Goal: Navigation & Orientation: Find specific page/section

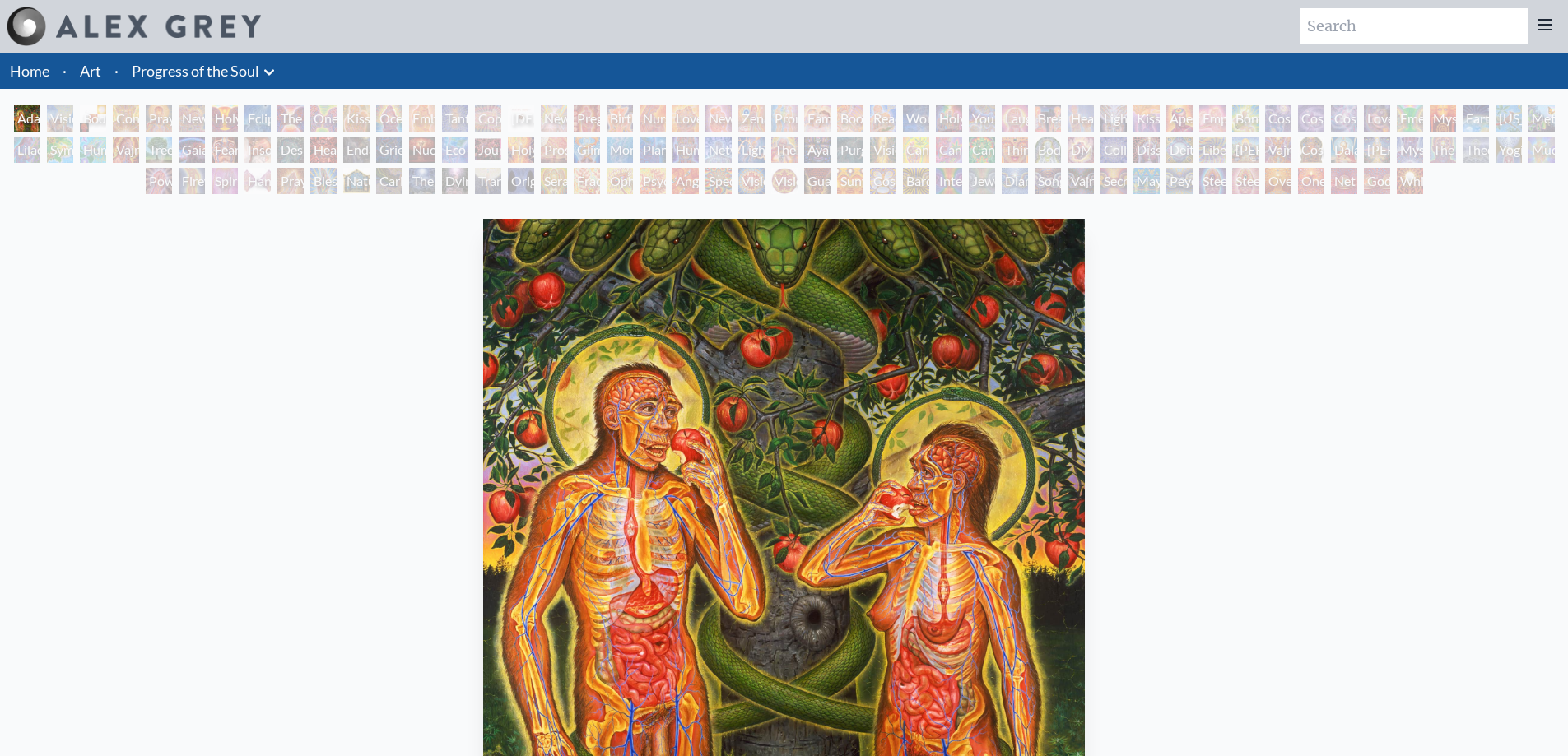
click at [304, 124] on div "The Kiss" at bounding box center [291, 119] width 27 height 27
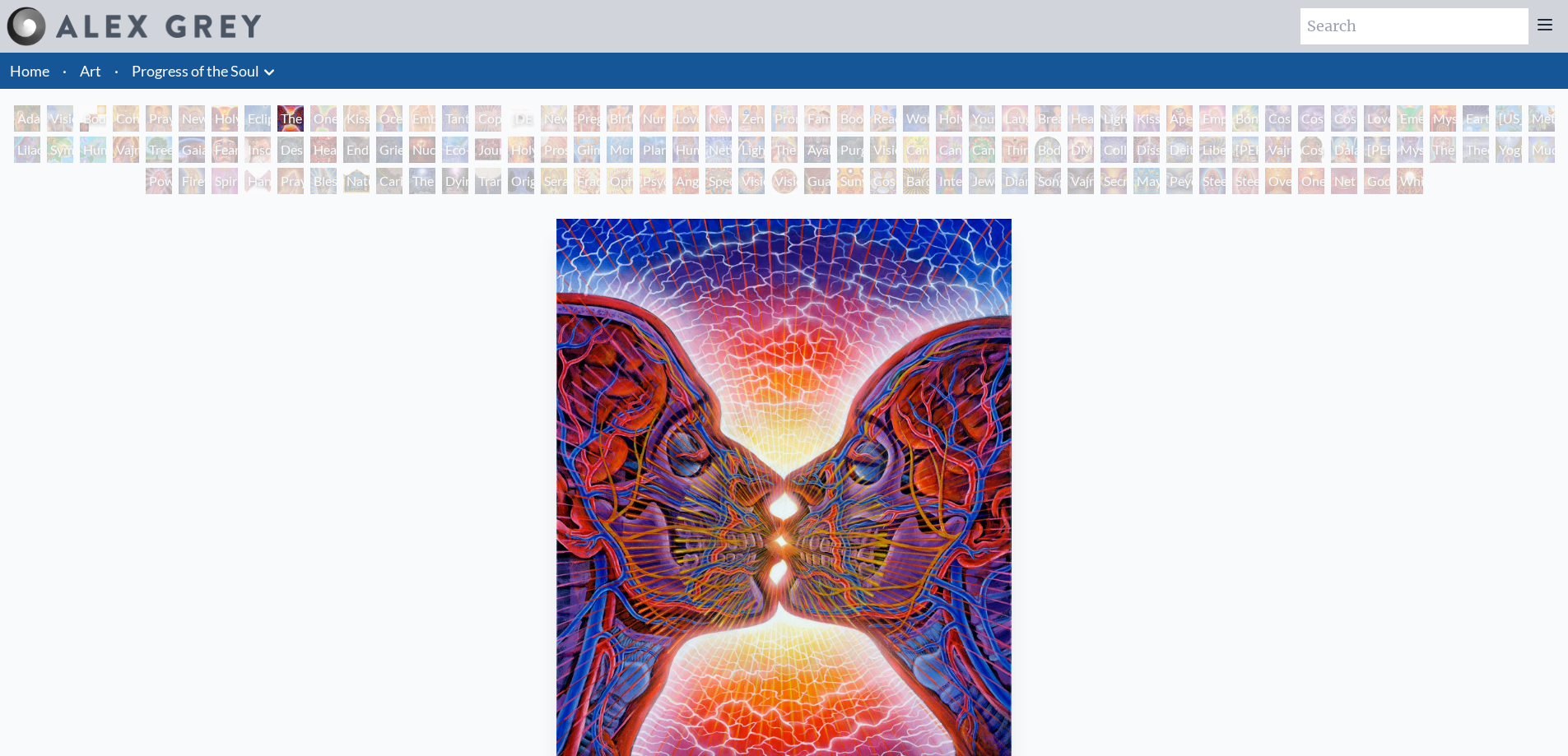
click at [220, 75] on link "Progress of the Soul" at bounding box center [195, 70] width 128 height 23
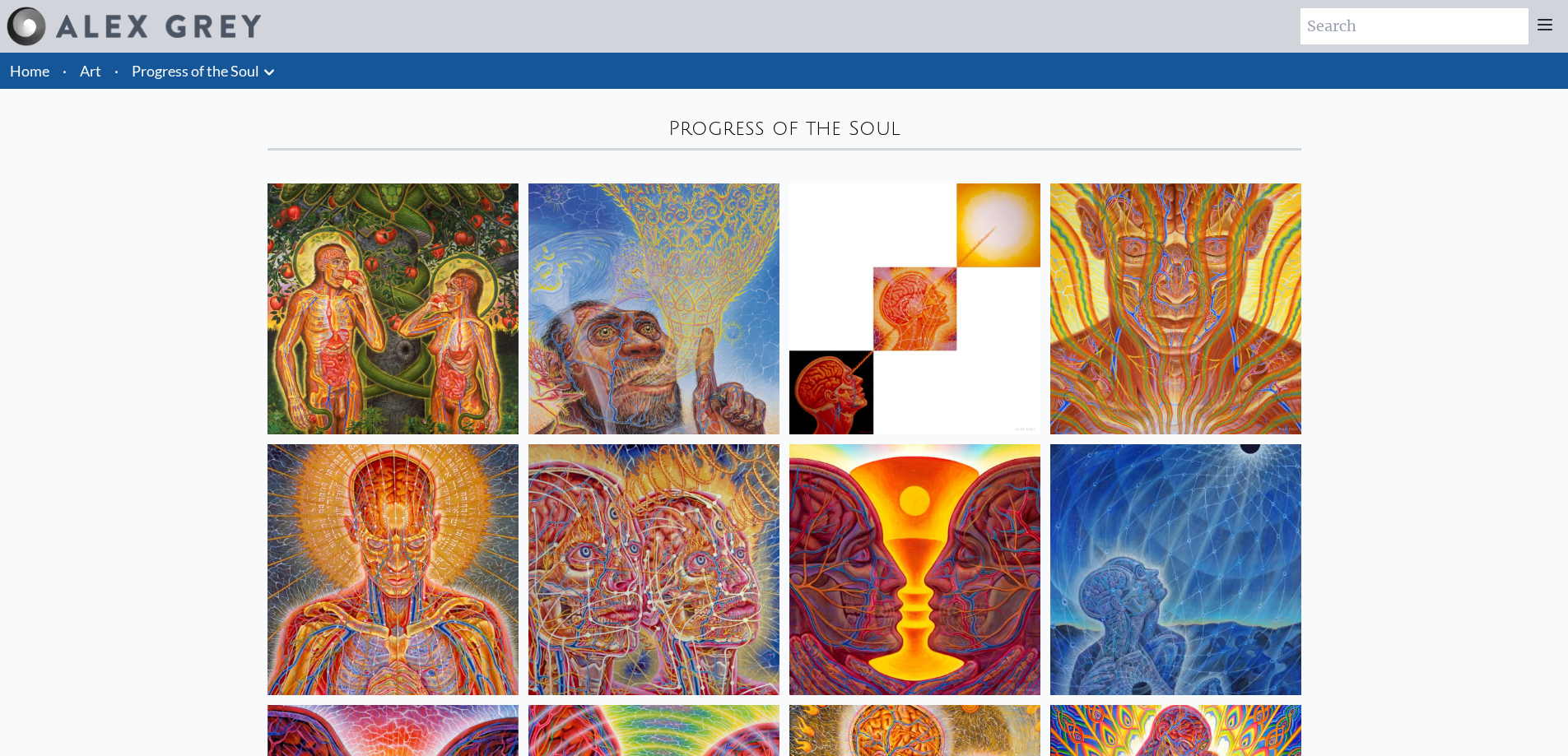
click at [31, 70] on link "Home" at bounding box center [29, 70] width 39 height 18
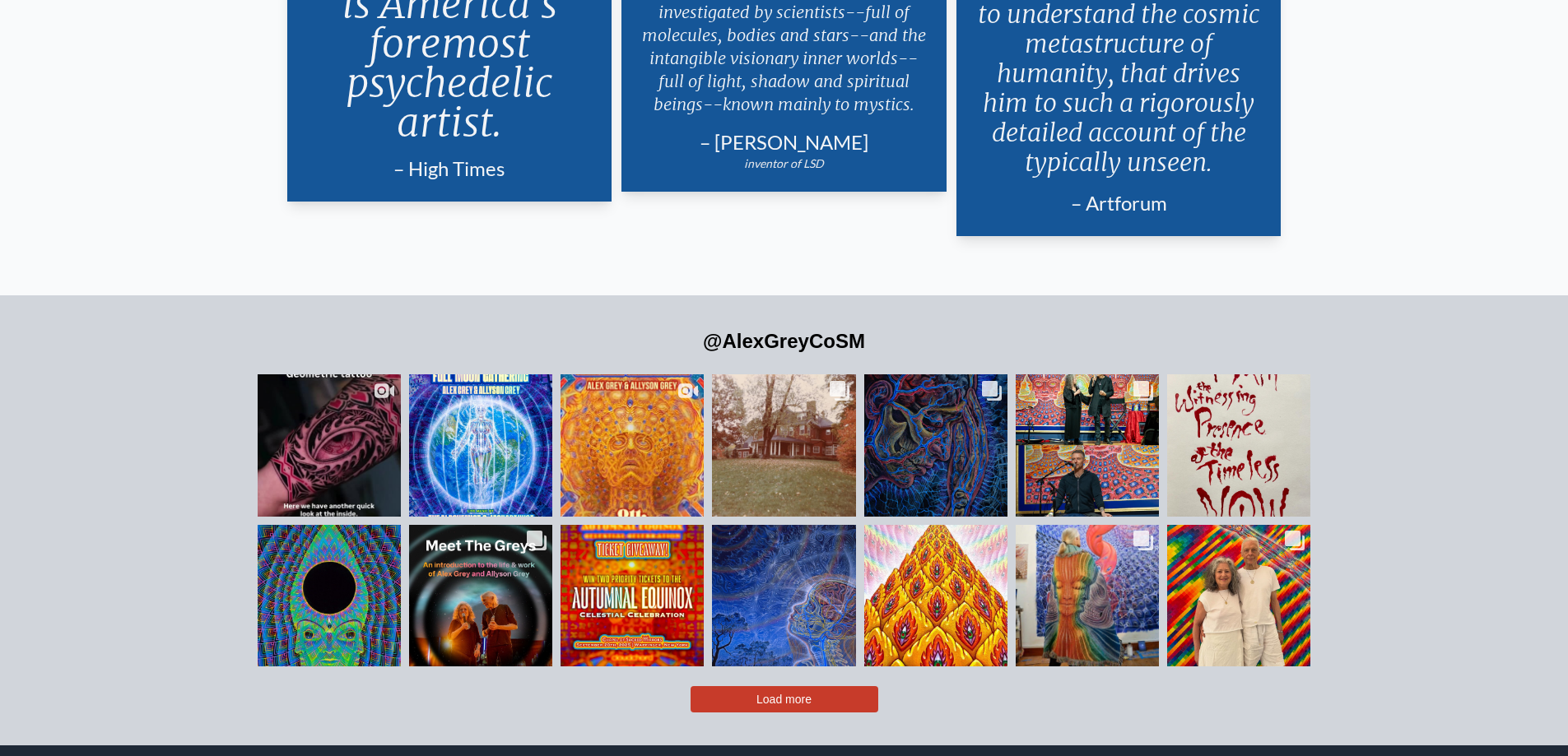
scroll to position [4081, 0]
